Goal: Share content: Share content

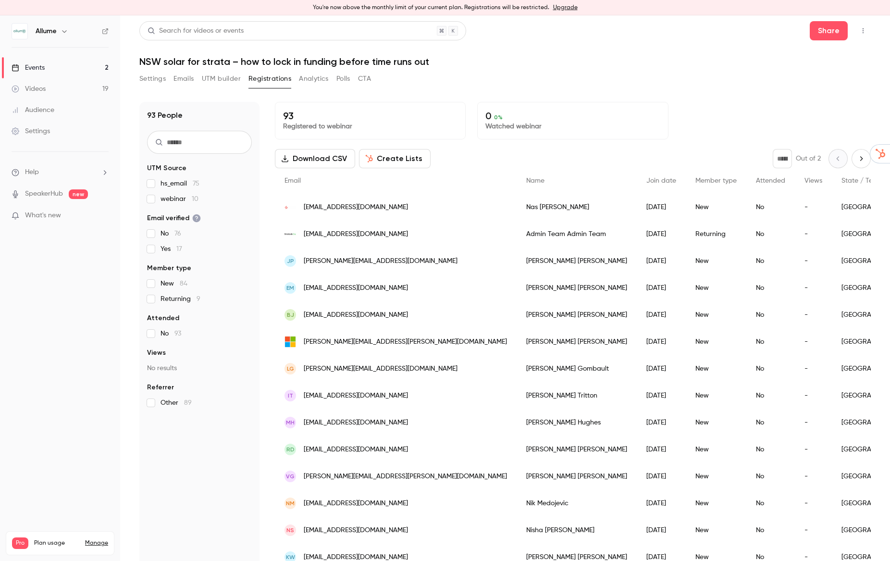
click at [866, 29] on icon "button" at bounding box center [863, 30] width 8 height 7
click at [804, 82] on div "Enter Studio" at bounding box center [825, 80] width 73 height 10
click at [861, 30] on icon "button" at bounding box center [863, 30] width 8 height 7
click at [802, 80] on div "Enter Studio" at bounding box center [825, 80] width 73 height 10
click at [867, 32] on button "button" at bounding box center [862, 30] width 15 height 15
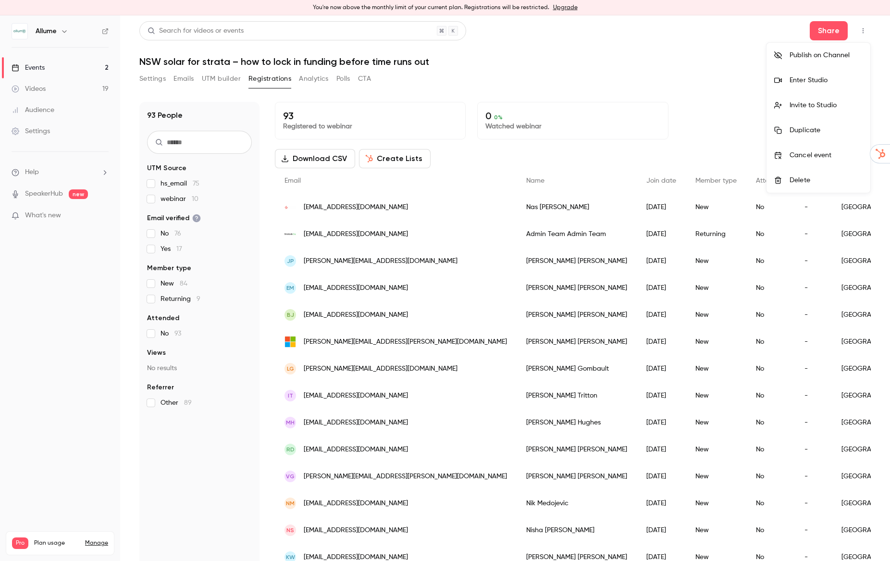
click at [806, 83] on div "Enter Studio" at bounding box center [825, 80] width 73 height 10
click at [864, 32] on icon "button" at bounding box center [863, 30] width 8 height 7
click at [628, 80] on div at bounding box center [445, 280] width 890 height 561
click at [862, 32] on icon "button" at bounding box center [862, 30] width 1 height 5
click at [860, 33] on div at bounding box center [445, 280] width 890 height 561
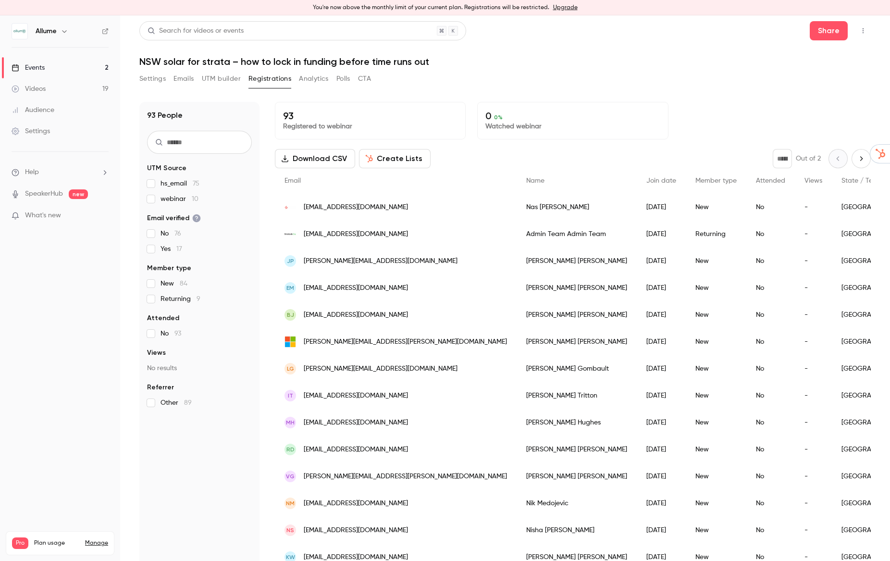
click at [864, 31] on icon "button" at bounding box center [863, 30] width 8 height 7
click at [829, 34] on div at bounding box center [445, 280] width 890 height 561
click at [828, 34] on button "Share" at bounding box center [829, 30] width 38 height 19
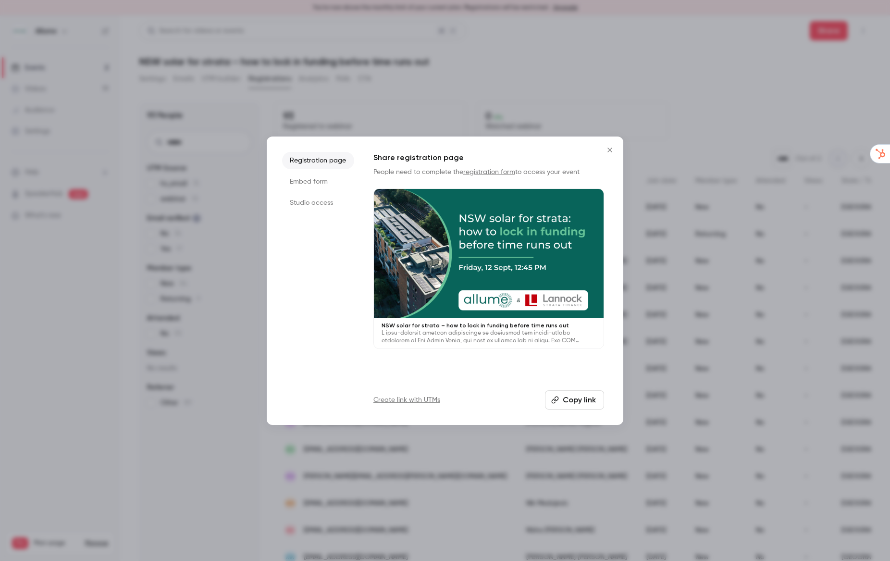
click at [581, 402] on button "Copy link" at bounding box center [574, 399] width 59 height 19
drag, startPoint x: 613, startPoint y: 149, endPoint x: 616, endPoint y: 161, distance: 12.3
click at [613, 149] on icon "Close" at bounding box center [610, 150] width 12 height 8
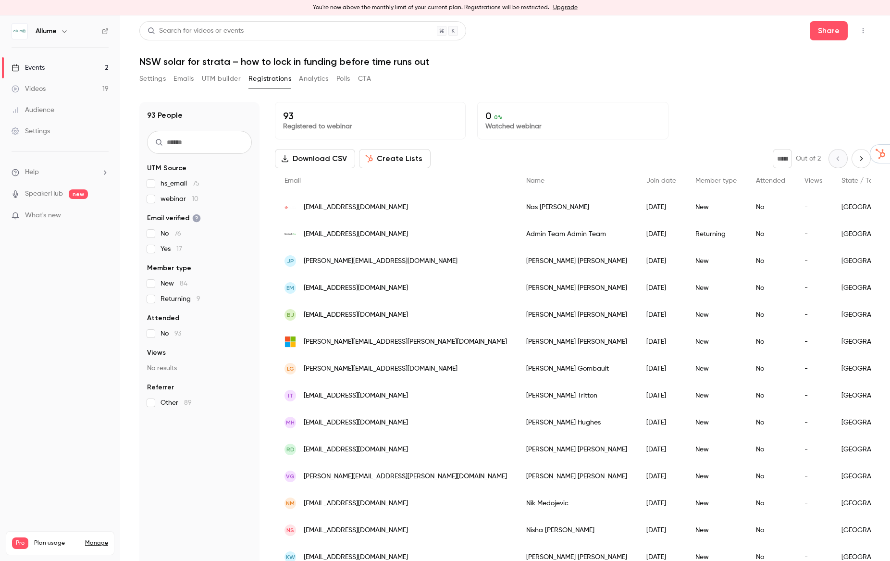
click at [200, 143] on input "text" at bounding box center [199, 142] width 105 height 23
type input "*****"
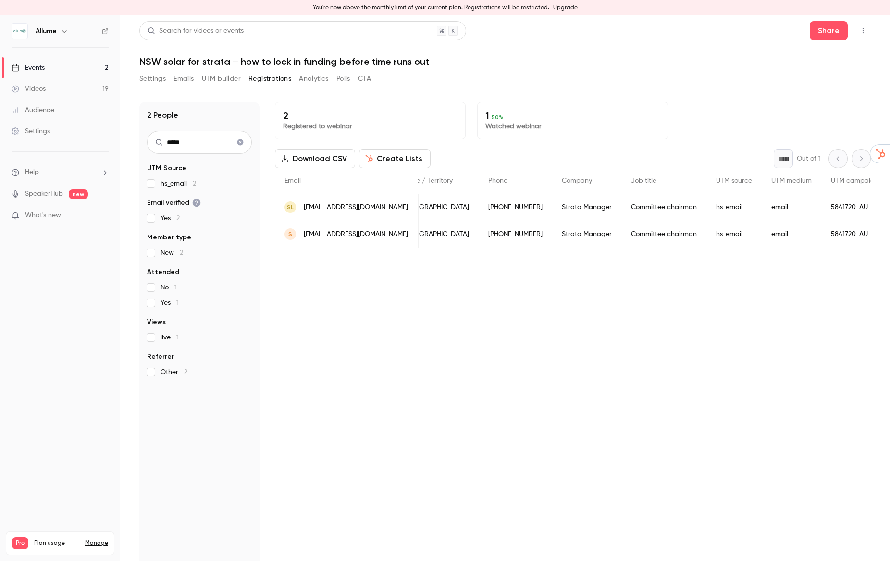
scroll to position [0, 305]
click at [165, 77] on button "Settings" at bounding box center [152, 78] width 26 height 15
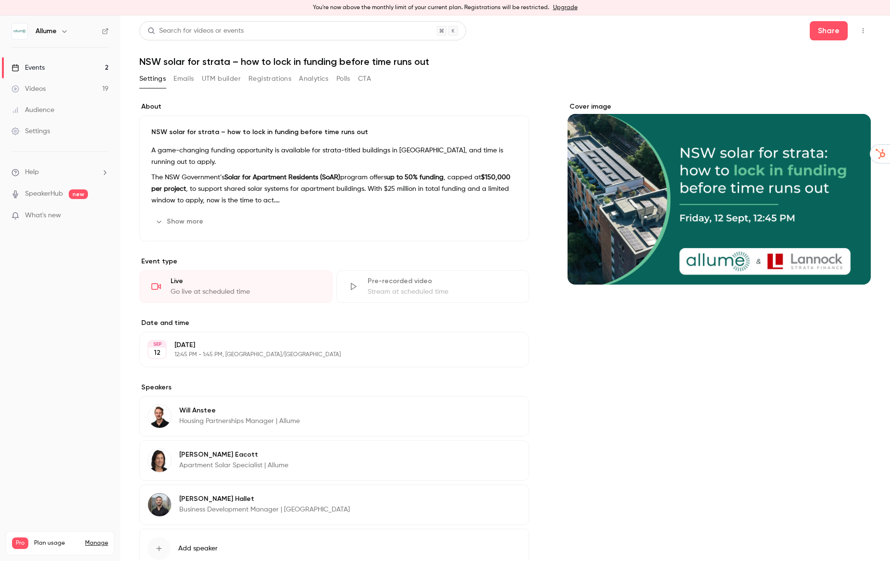
click at [864, 31] on icon "button" at bounding box center [863, 30] width 8 height 7
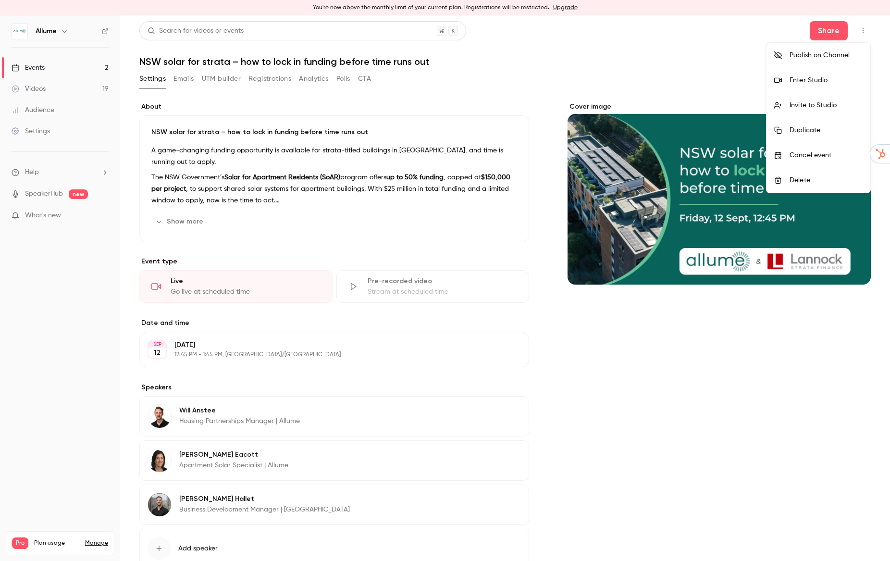
drag, startPoint x: 394, startPoint y: 131, endPoint x: 61, endPoint y: 3, distance: 356.5
click at [392, 130] on div at bounding box center [445, 280] width 890 height 561
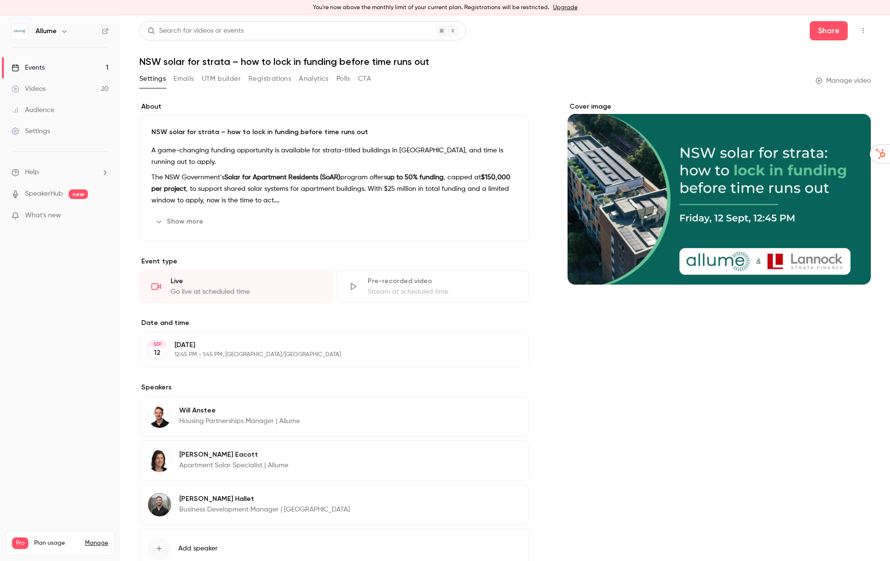
click at [51, 94] on link "Videos 20" at bounding box center [60, 88] width 120 height 21
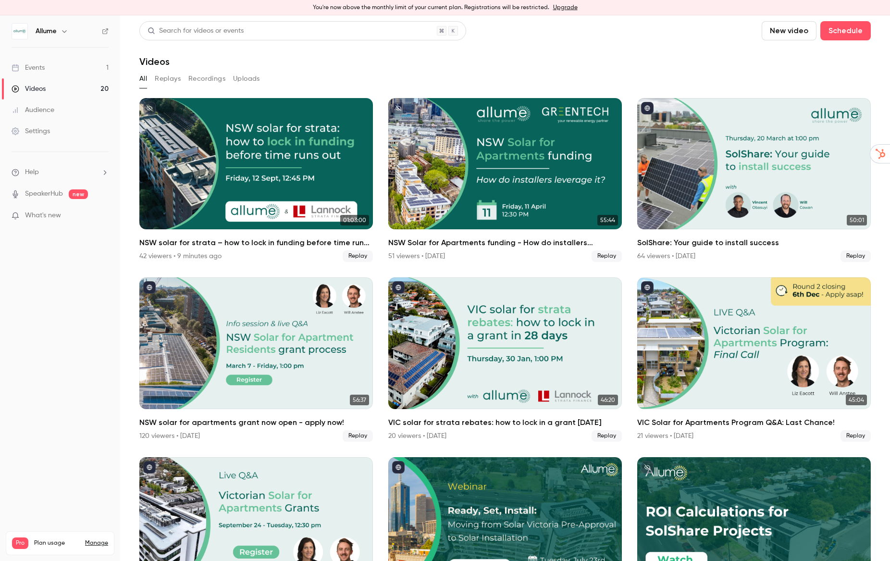
click at [42, 66] on div "Events" at bounding box center [28, 68] width 33 height 10
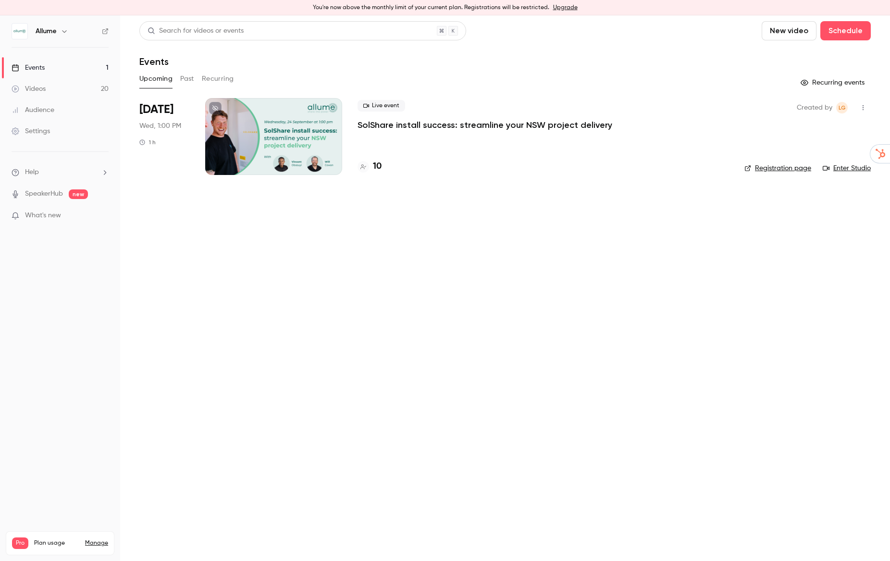
click at [185, 80] on button "Past" at bounding box center [187, 78] width 14 height 15
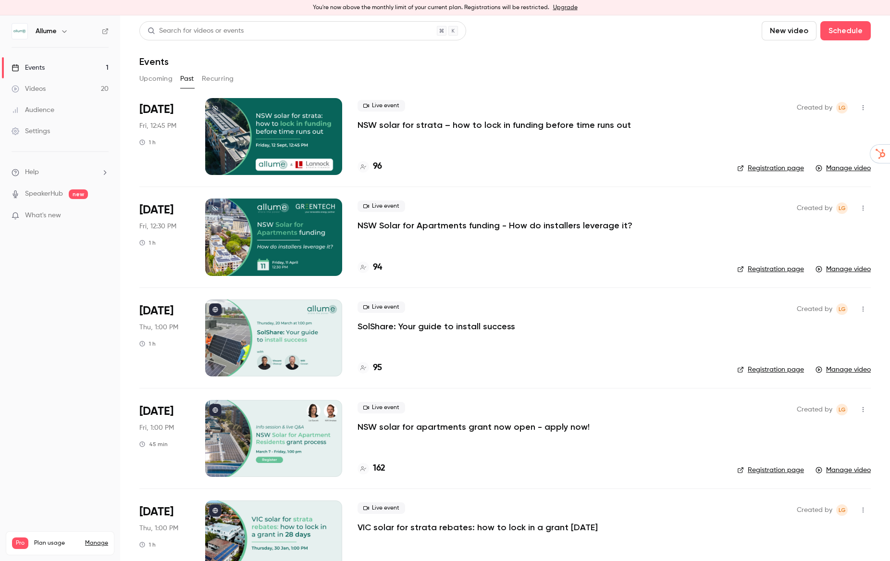
click at [864, 106] on icon "button" at bounding box center [863, 107] width 8 height 7
click at [626, 89] on div at bounding box center [445, 280] width 890 height 561
click at [413, 125] on p "NSW solar for strata – how to lock in funding before time runs out" at bounding box center [493, 125] width 273 height 12
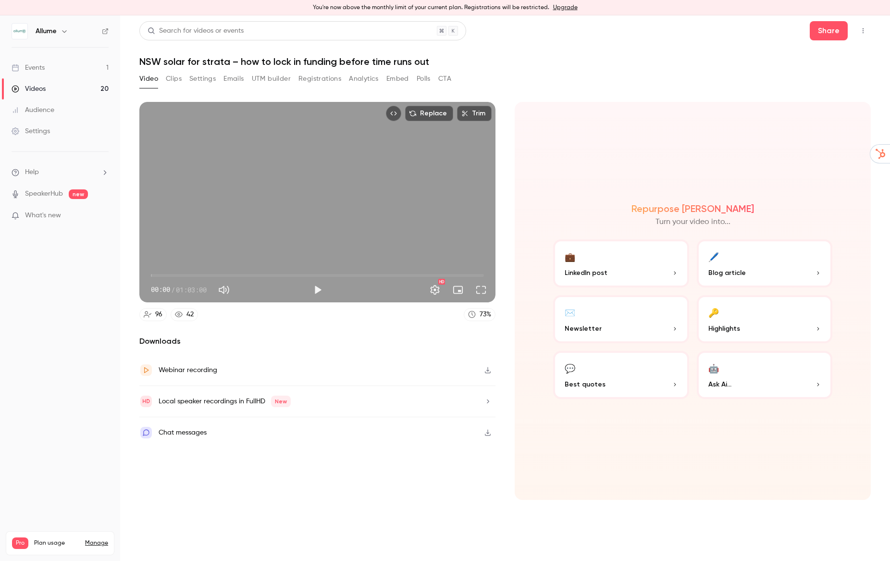
click at [219, 435] on div "Chat messages" at bounding box center [317, 432] width 356 height 31
click at [865, 29] on icon "Top Bar Actions" at bounding box center [863, 30] width 8 height 7
click at [605, 146] on div at bounding box center [445, 280] width 890 height 561
click at [376, 11] on div "You're now above the monthly limit of your current plan. Registrations will be …" at bounding box center [445, 7] width 890 height 15
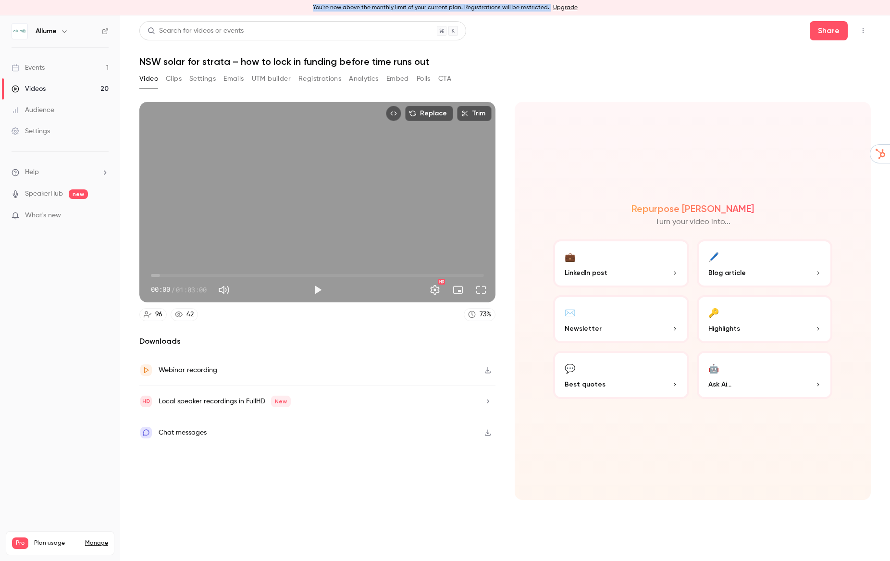
click at [376, 11] on div "You're now above the monthly limit of your current plan. Registrations will be …" at bounding box center [445, 7] width 890 height 15
click at [863, 32] on icon "Top Bar Actions" at bounding box center [863, 30] width 8 height 7
click at [554, 60] on div at bounding box center [445, 280] width 890 height 561
click at [42, 133] on div "Settings" at bounding box center [31, 131] width 38 height 10
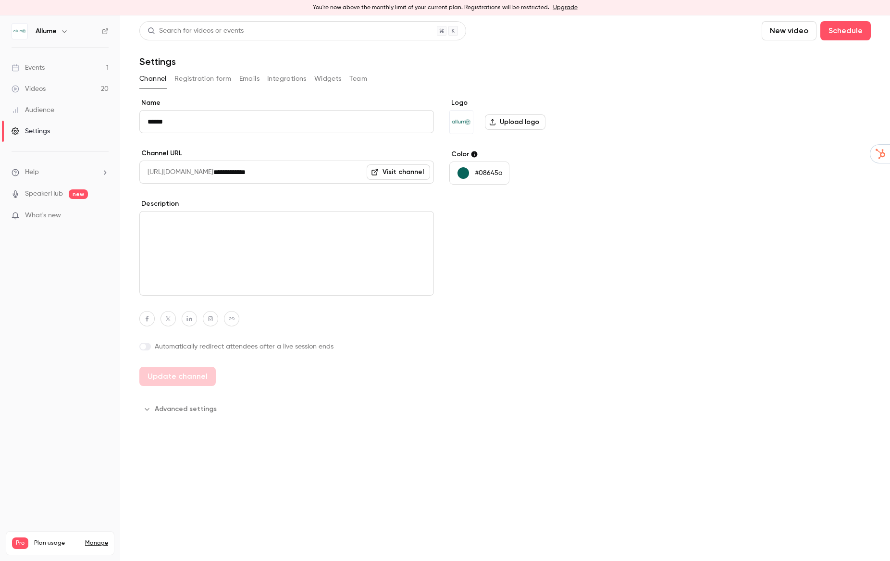
click at [39, 68] on div "Events" at bounding box center [28, 68] width 33 height 10
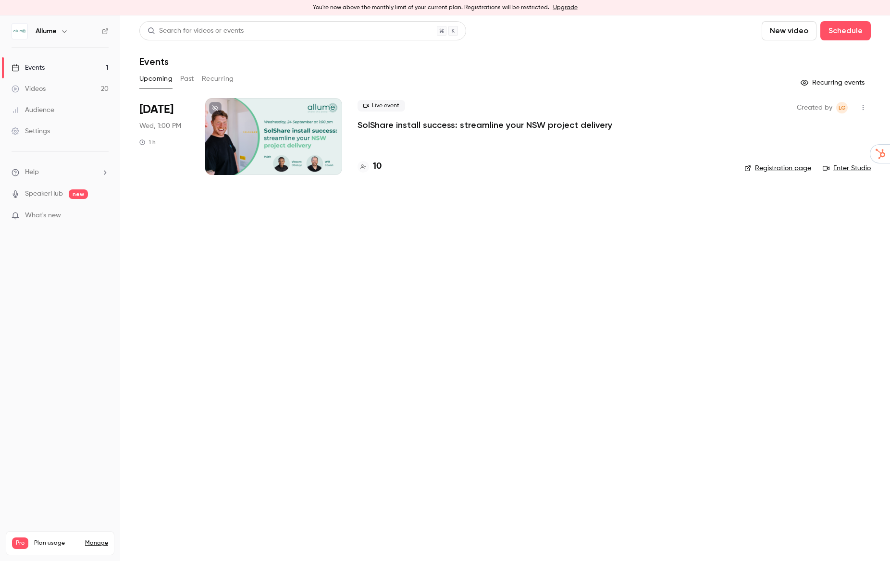
drag, startPoint x: 185, startPoint y: 76, endPoint x: 186, endPoint y: 103, distance: 26.9
click at [185, 76] on button "Past" at bounding box center [187, 78] width 14 height 15
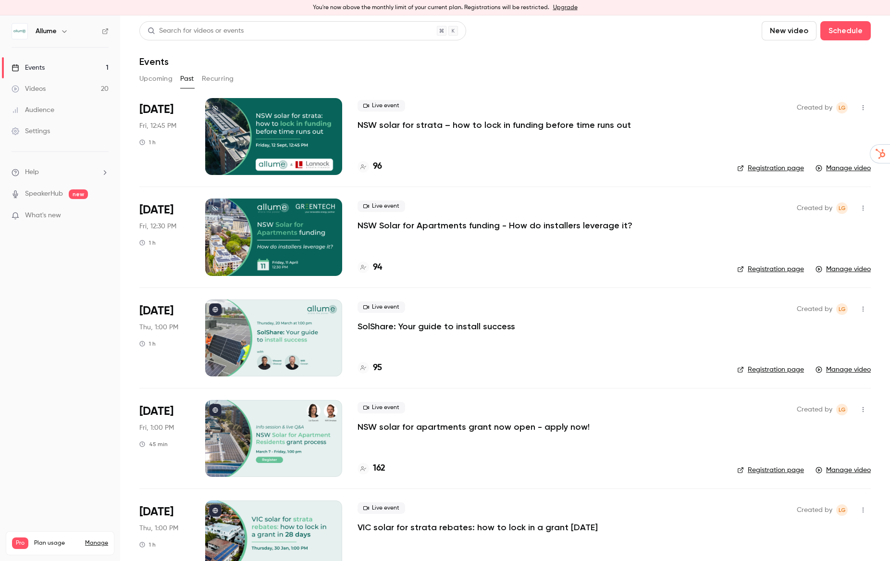
click at [866, 107] on icon "button" at bounding box center [863, 107] width 8 height 7
click at [696, 88] on div at bounding box center [445, 280] width 890 height 561
click at [842, 168] on link "Manage video" at bounding box center [842, 168] width 55 height 10
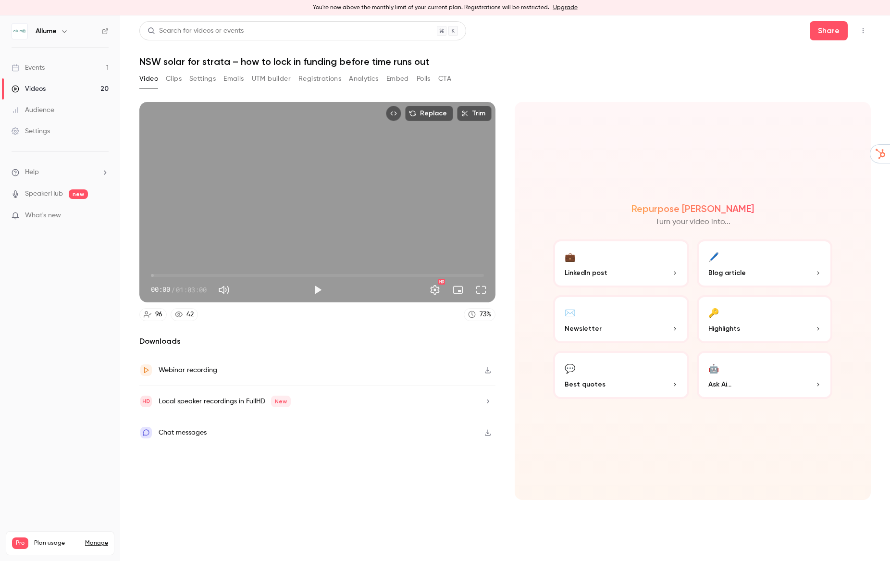
click at [488, 434] on icon "button" at bounding box center [488, 432] width 8 height 7
click at [325, 76] on button "Registrations" at bounding box center [319, 78] width 43 height 15
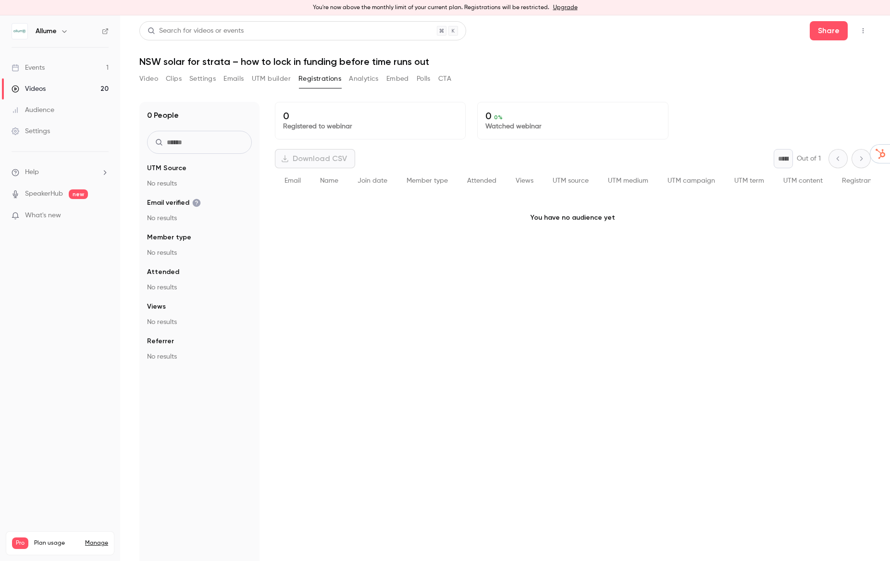
click at [323, 80] on button "Registrations" at bounding box center [319, 78] width 43 height 15
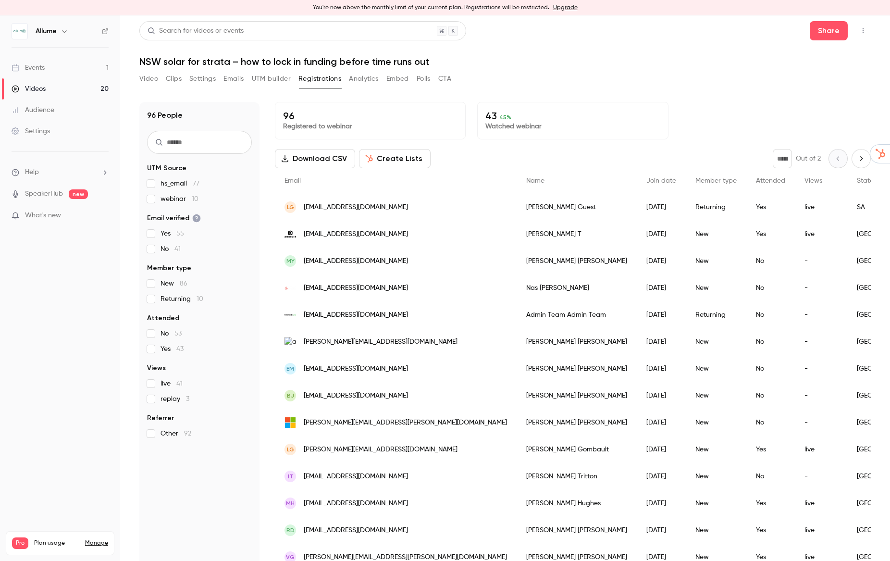
click at [322, 80] on button "Registrations" at bounding box center [319, 78] width 43 height 15
click at [861, 32] on icon "Top Bar Actions" at bounding box center [863, 30] width 8 height 7
click at [485, 75] on div at bounding box center [445, 280] width 890 height 561
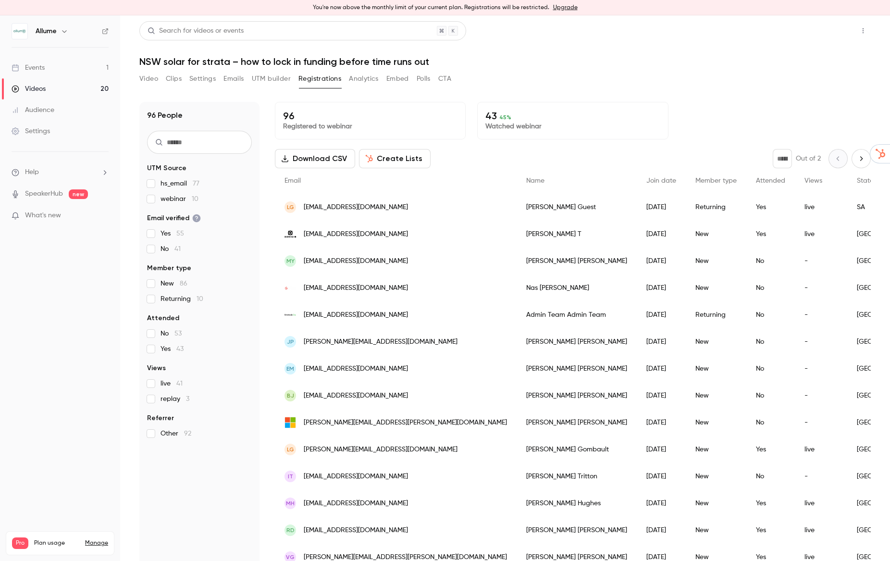
click at [824, 37] on button "Share" at bounding box center [829, 30] width 38 height 19
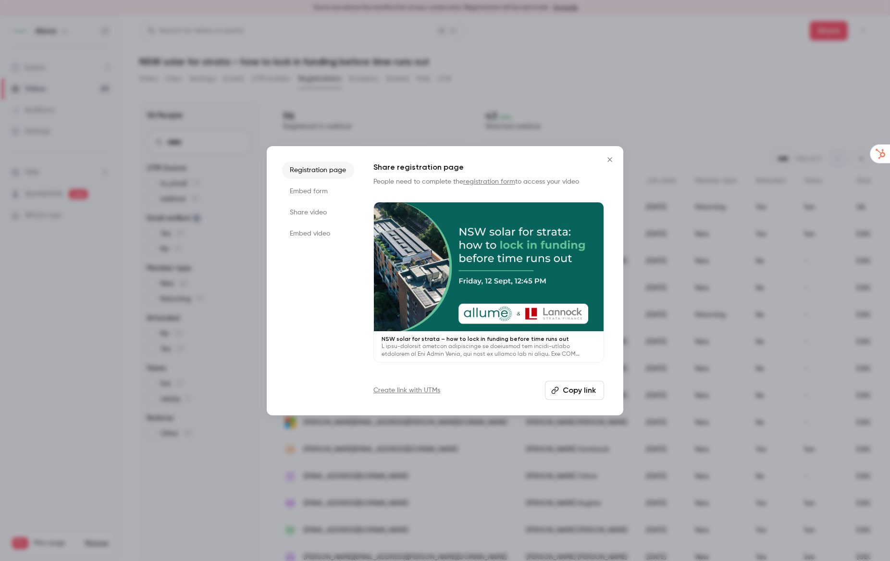
drag, startPoint x: 573, startPoint y: 391, endPoint x: 554, endPoint y: 386, distance: 20.3
click at [573, 391] on button "Copy link" at bounding box center [574, 390] width 59 height 19
click at [612, 159] on icon "Close" at bounding box center [610, 160] width 12 height 8
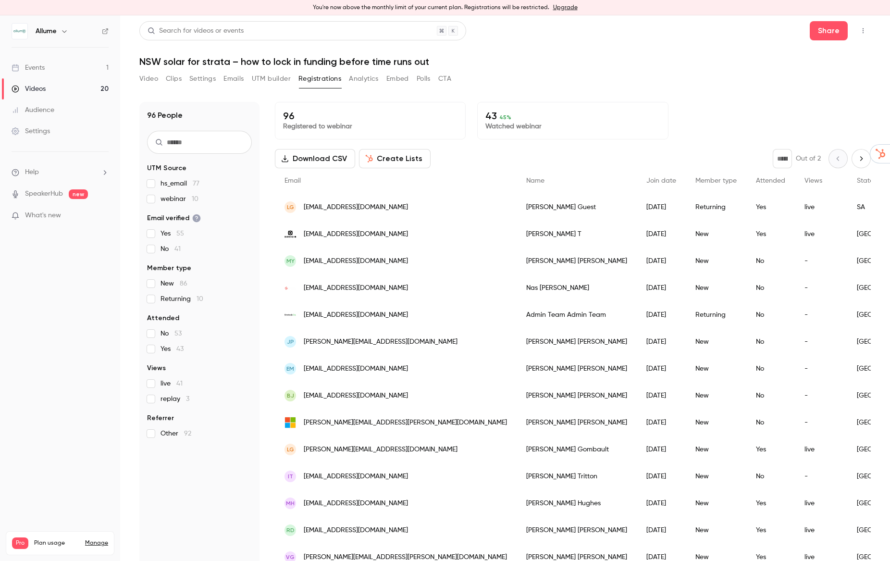
click at [570, 73] on div "Video Clips Settings Emails UTM builder Registrations Analytics Embed Polls CTA" at bounding box center [504, 80] width 731 height 19
click at [863, 33] on icon "Top Bar Actions" at bounding box center [863, 30] width 8 height 7
drag, startPoint x: 860, startPoint y: 154, endPoint x: 861, endPoint y: 160, distance: 6.3
click at [860, 154] on div at bounding box center [445, 280] width 890 height 561
click at [862, 162] on icon "Next page" at bounding box center [861, 159] width 11 height 8
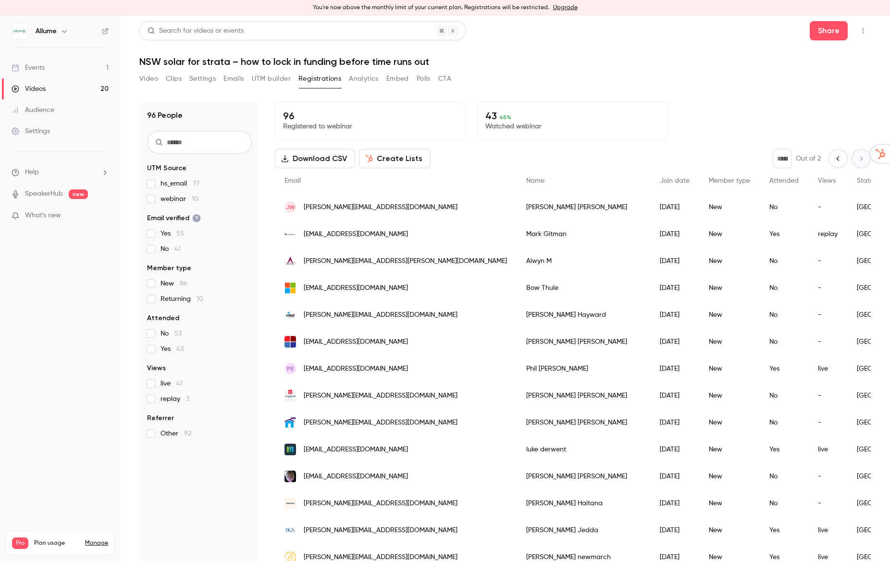
click at [833, 158] on icon "Previous page" at bounding box center [838, 159] width 11 height 8
type input "*"
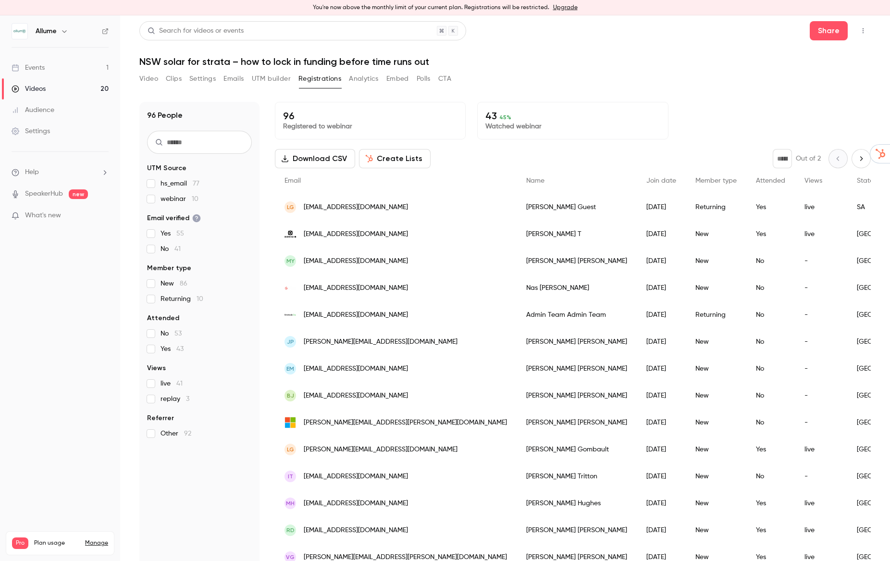
click at [861, 25] on button "Top Bar Actions" at bounding box center [862, 30] width 15 height 15
click at [628, 73] on div at bounding box center [445, 280] width 890 height 561
click at [866, 27] on icon "Top Bar Actions" at bounding box center [863, 30] width 8 height 7
click at [549, 92] on div at bounding box center [445, 280] width 890 height 561
click at [151, 82] on button "Video" at bounding box center [148, 78] width 19 height 15
